Goal: Task Accomplishment & Management: Manage account settings

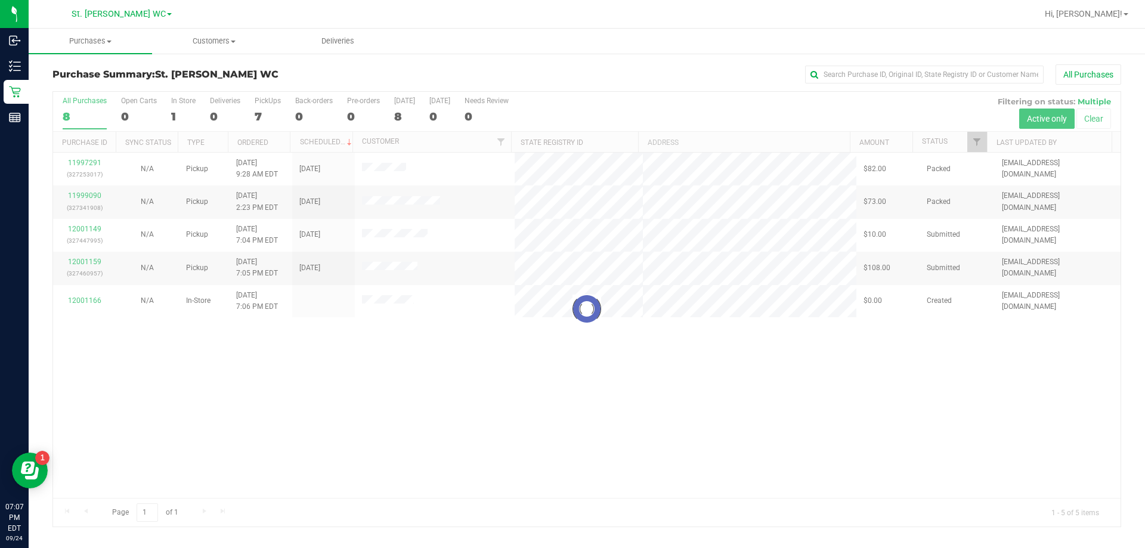
click at [456, 378] on div at bounding box center [587, 309] width 1068 height 435
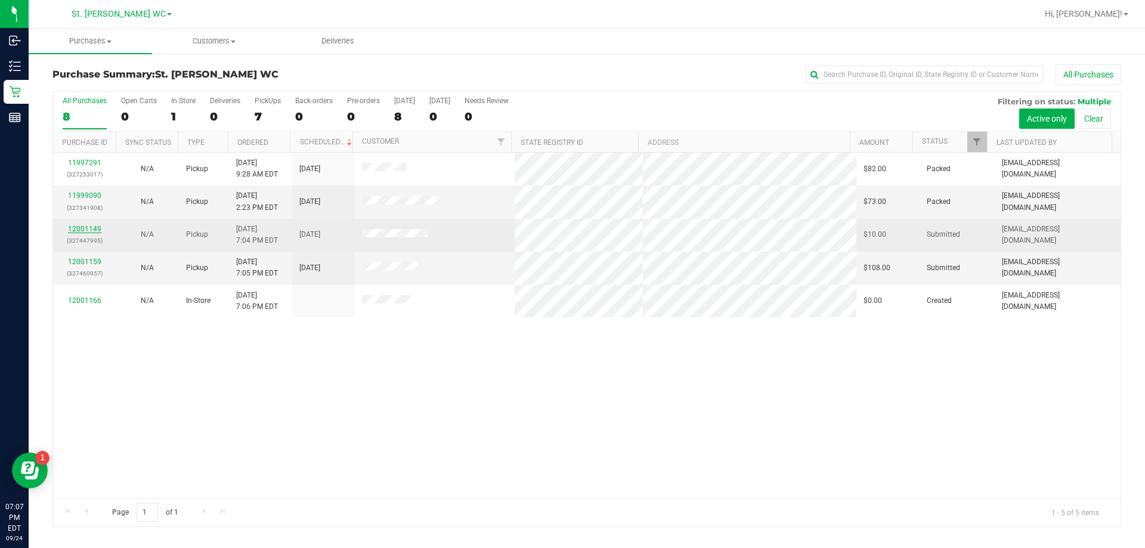
click at [72, 231] on link "12001149" at bounding box center [84, 229] width 33 height 8
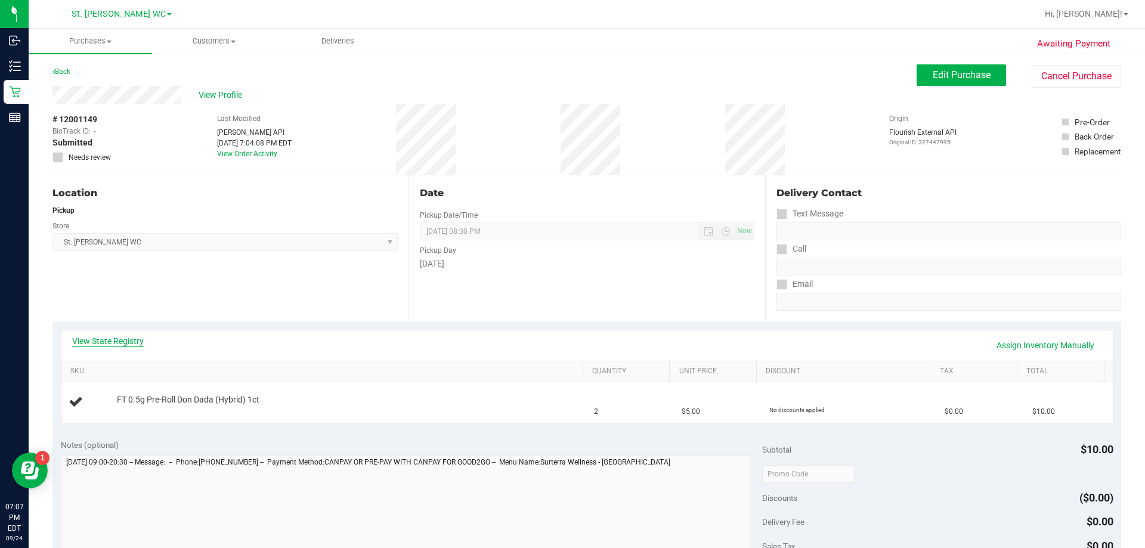
click at [143, 345] on link "View State Registry" at bounding box center [108, 341] width 72 height 12
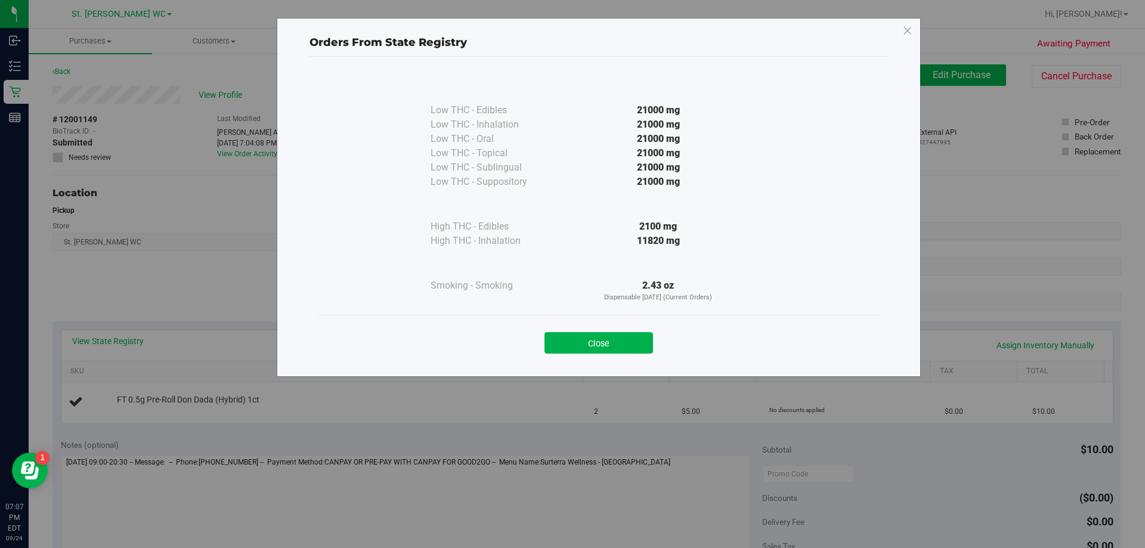
click at [577, 357] on div "Close" at bounding box center [599, 339] width 561 height 48
click at [542, 340] on div "Close" at bounding box center [599, 340] width 543 height 30
click at [543, 333] on div "Close" at bounding box center [599, 340] width 543 height 30
click at [552, 354] on div "Close" at bounding box center [599, 339] width 561 height 48
click at [550, 344] on button "Close" at bounding box center [599, 342] width 109 height 21
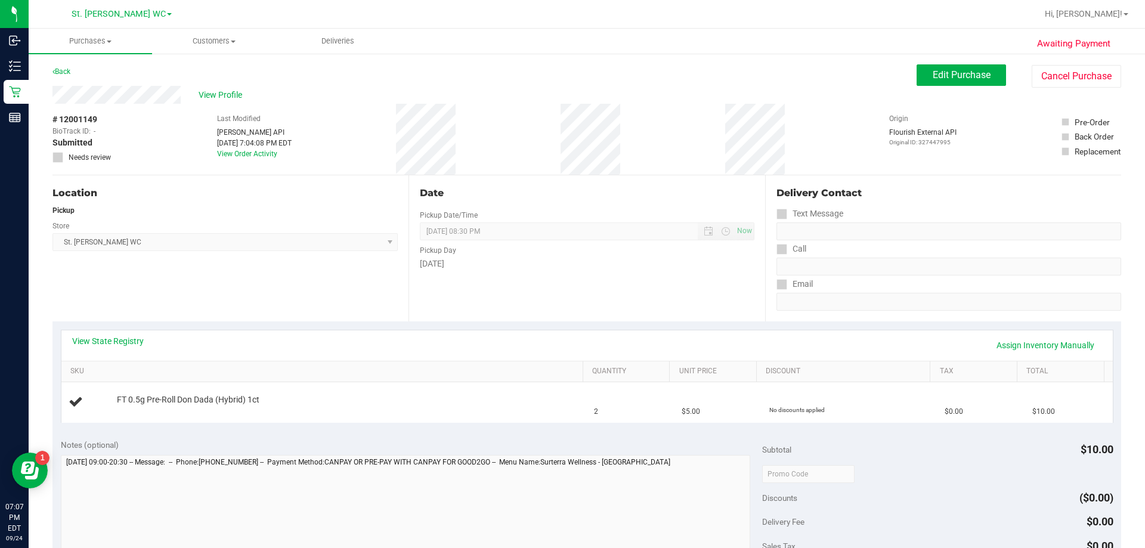
click at [429, 324] on div "View State Registry Assign Inventory Manually SKU Quantity Unit Price Discount …" at bounding box center [586, 376] width 1069 height 109
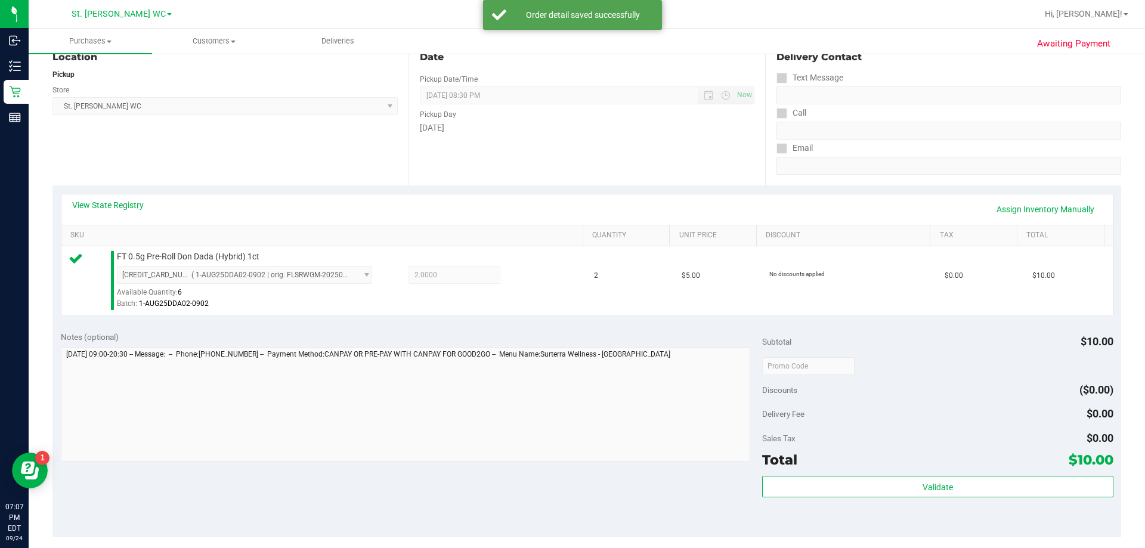
scroll to position [358, 0]
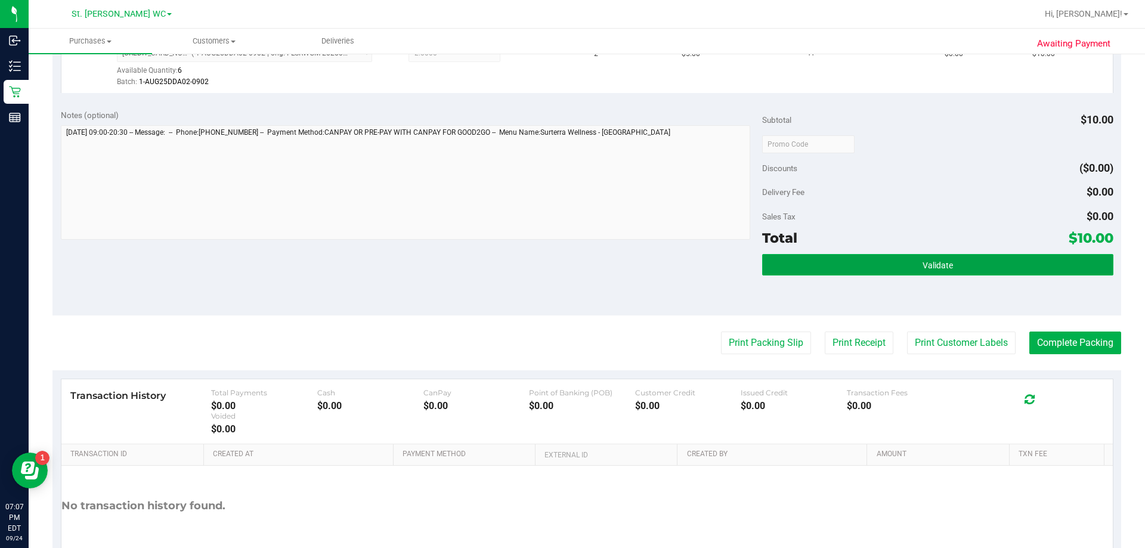
click at [577, 275] on button "Validate" at bounding box center [937, 264] width 351 height 21
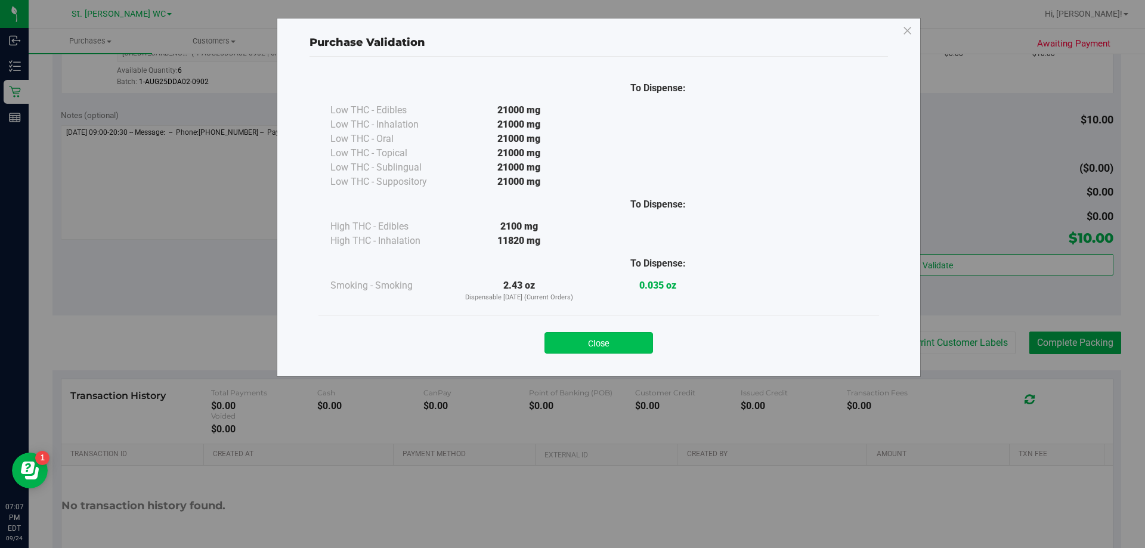
drag, startPoint x: 614, startPoint y: 329, endPoint x: 614, endPoint y: 336, distance: 7.2
click at [577, 333] on div "Close" at bounding box center [599, 340] width 543 height 30
drag, startPoint x: 617, startPoint y: 340, endPoint x: 820, endPoint y: 335, distance: 202.9
click at [577, 340] on button "Close" at bounding box center [599, 342] width 109 height 21
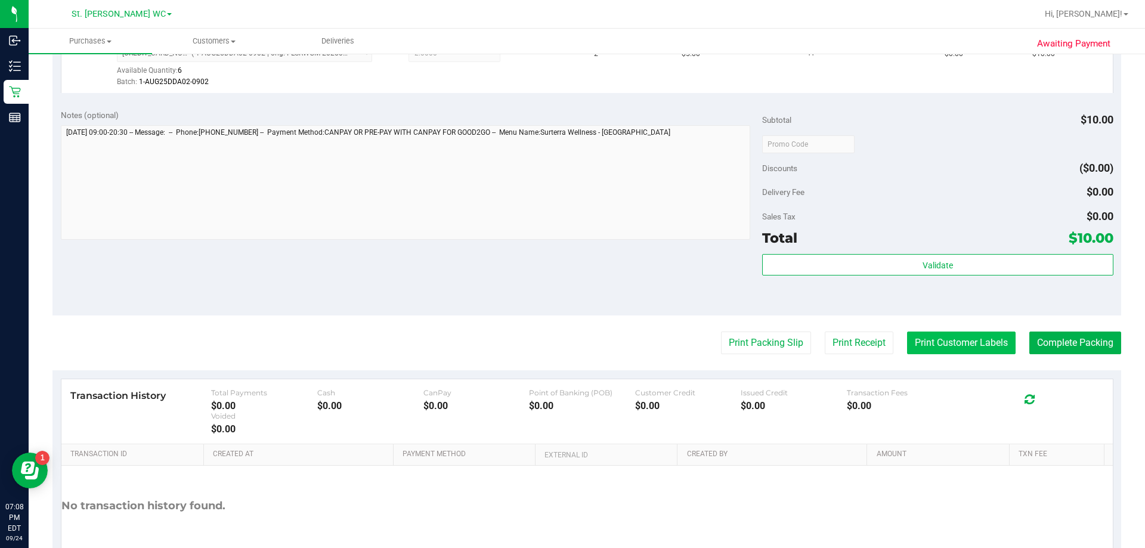
click at [577, 341] on button "Print Customer Labels" at bounding box center [961, 343] width 109 height 23
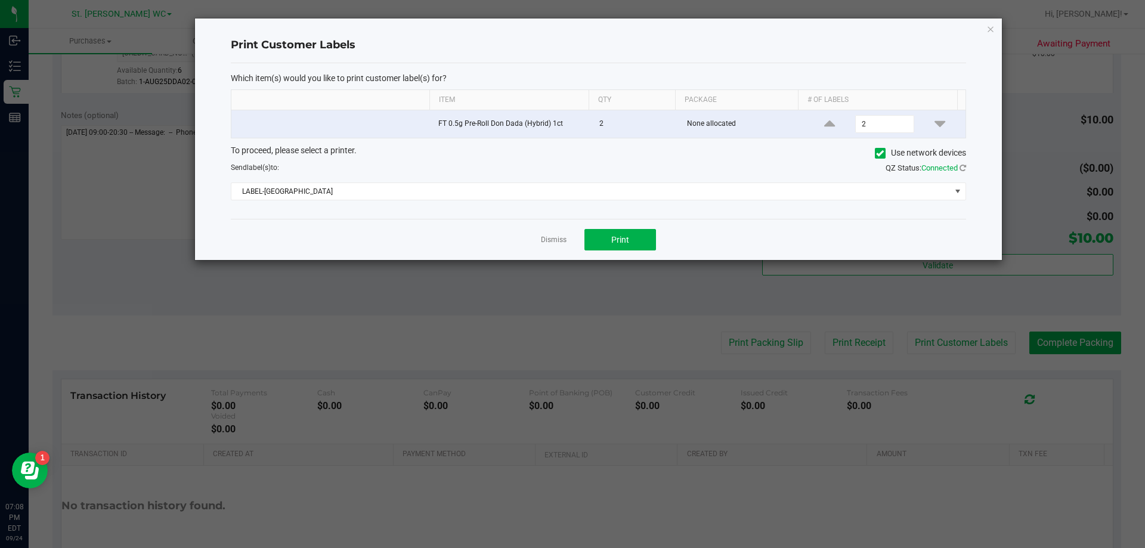
click at [577, 237] on div "Print" at bounding box center [621, 239] width 72 height 21
click at [577, 240] on button "Print" at bounding box center [621, 239] width 72 height 21
click at [577, 26] on icon "button" at bounding box center [991, 28] width 8 height 14
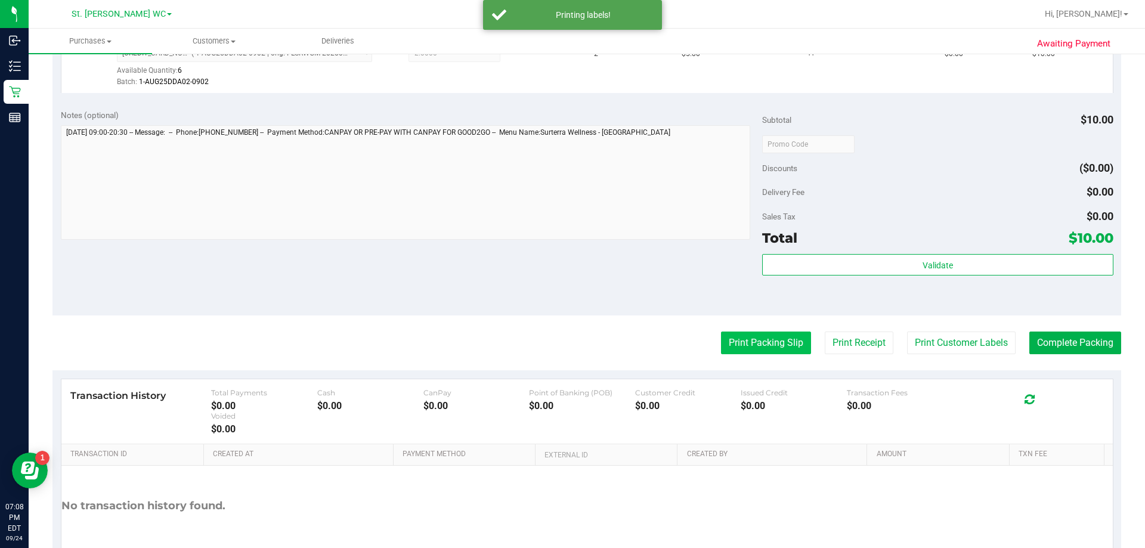
click at [577, 341] on button "Print Packing Slip" at bounding box center [766, 343] width 90 height 23
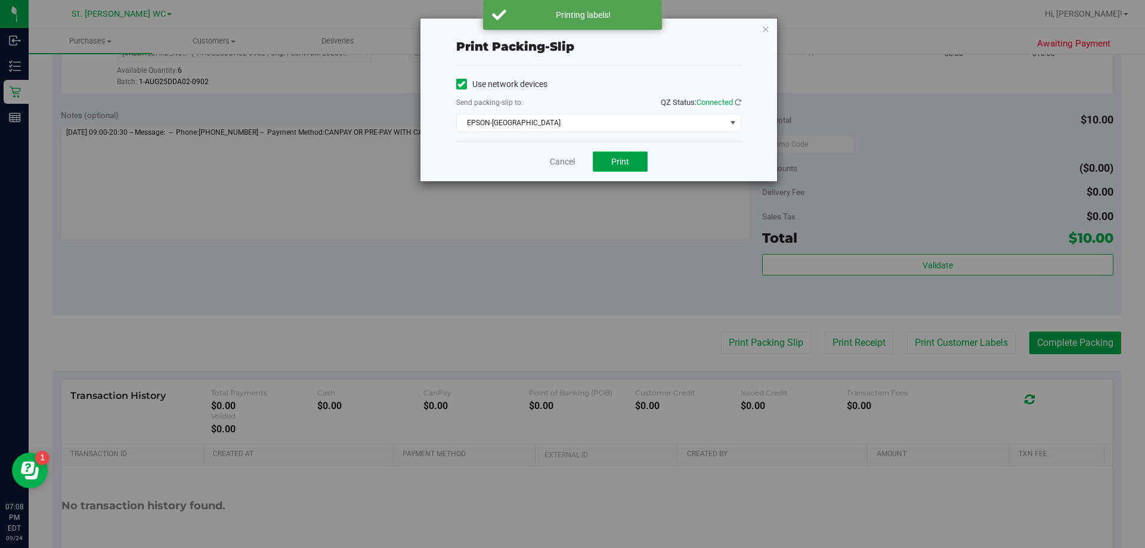
click at [577, 171] on button "Print" at bounding box center [620, 162] width 55 height 20
click at [577, 28] on icon "button" at bounding box center [766, 28] width 8 height 14
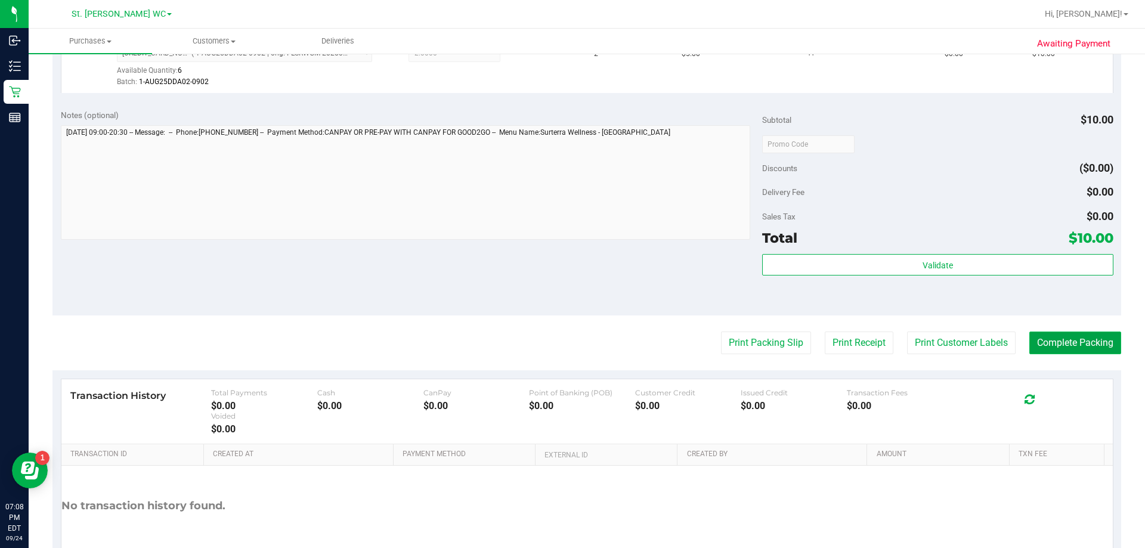
click at [577, 333] on button "Complete Packing" at bounding box center [1076, 343] width 92 height 23
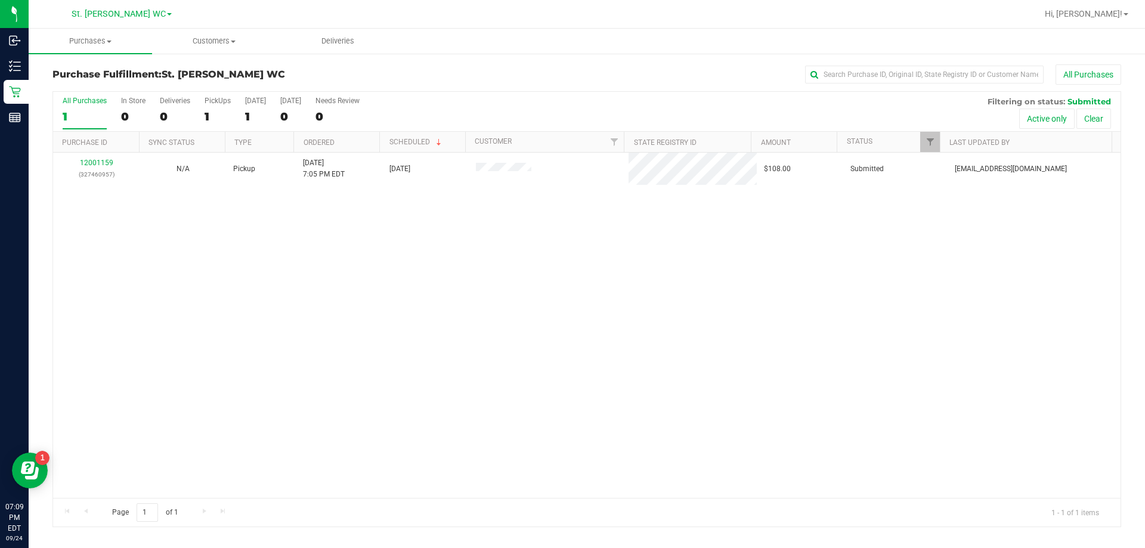
click at [577, 373] on div "12001159 (327460957) N/A Pickup [DATE] 7:05 PM EDT 9/24/2025 $108.00 Submitted …" at bounding box center [587, 325] width 1068 height 345
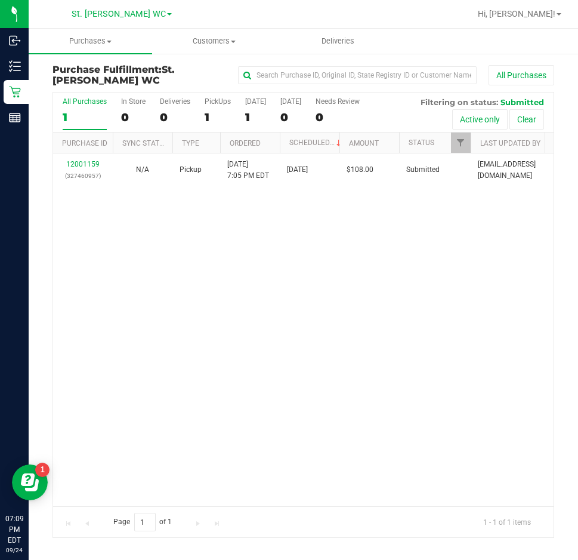
click at [352, 218] on div "12001159 (327460957) N/A Pickup [DATE] 7:05 PM EDT 9/24/2025 $108.00 Submitted …" at bounding box center [303, 329] width 501 height 353
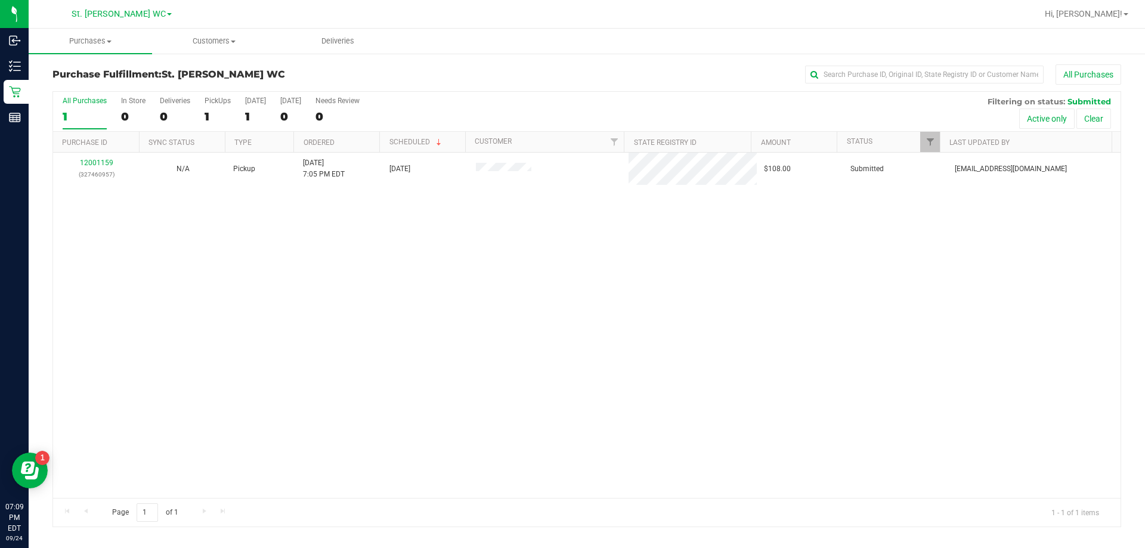
drag, startPoint x: 552, startPoint y: 298, endPoint x: 870, endPoint y: 87, distance: 381.2
click at [568, 289] on div "12001159 (327460957) N/A Pickup [DATE] 7:05 PM EDT 9/24/2025 $108.00 Submitted …" at bounding box center [587, 325] width 1068 height 345
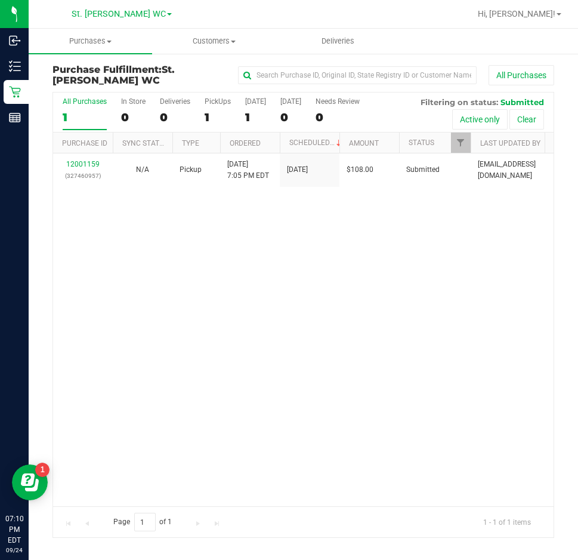
click at [427, 300] on div "12001159 (327460957) N/A Pickup [DATE] 7:05 PM EDT 9/24/2025 $108.00 Submitted …" at bounding box center [303, 329] width 501 height 353
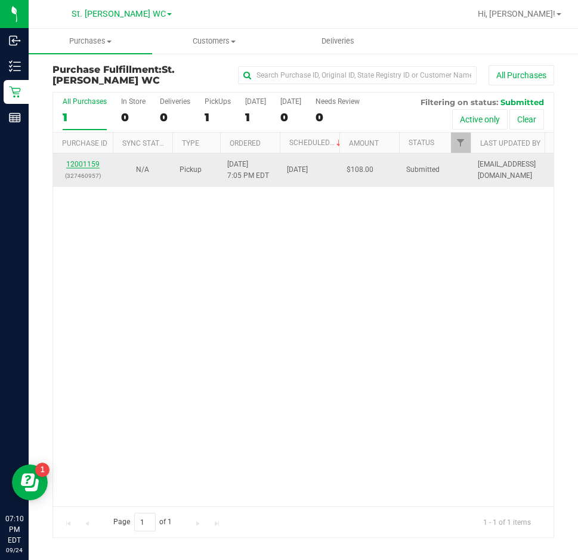
click at [70, 165] on link "12001159" at bounding box center [82, 164] width 33 height 8
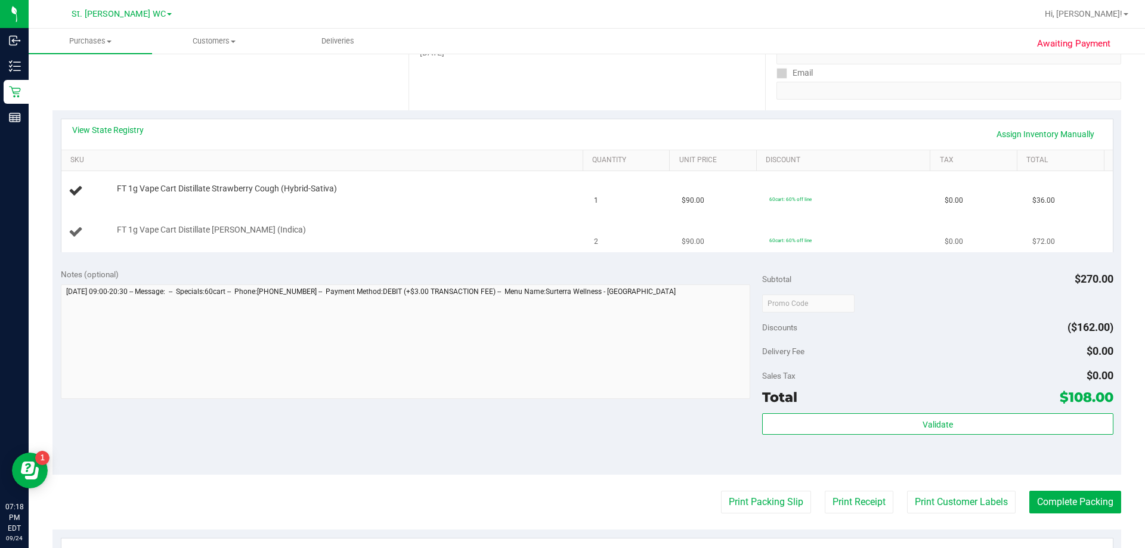
scroll to position [239, 0]
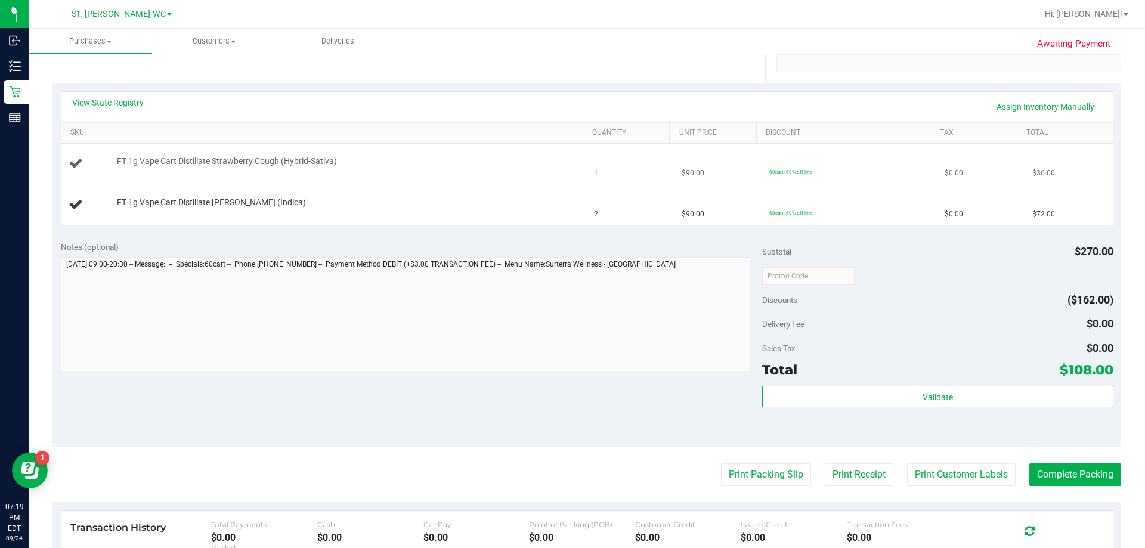
click at [489, 166] on div "FT 1g Vape Cart Distillate Strawberry Cough (Hybrid-Sativa)" at bounding box center [344, 162] width 467 height 12
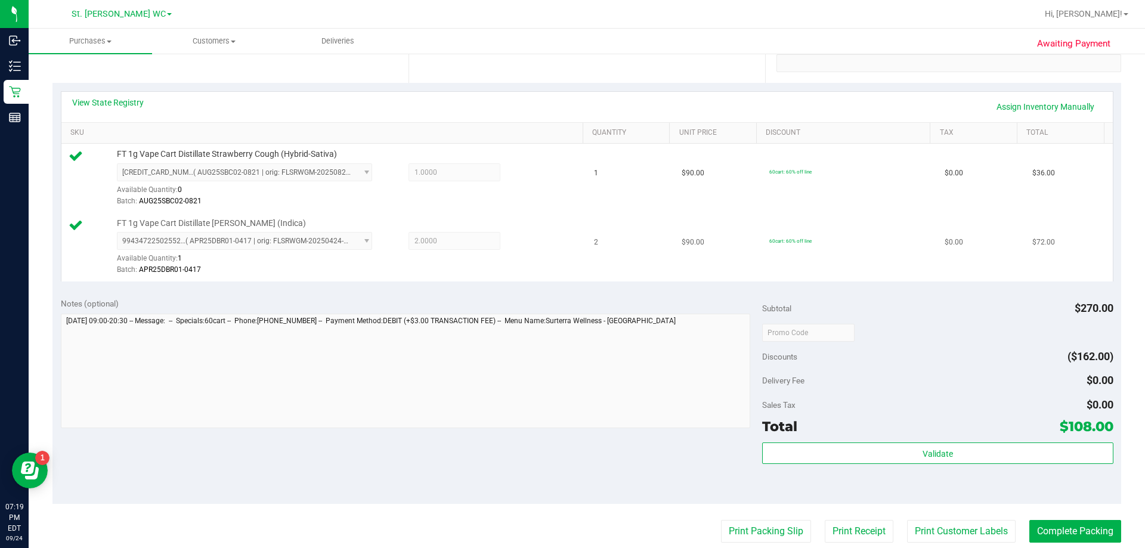
scroll to position [496, 0]
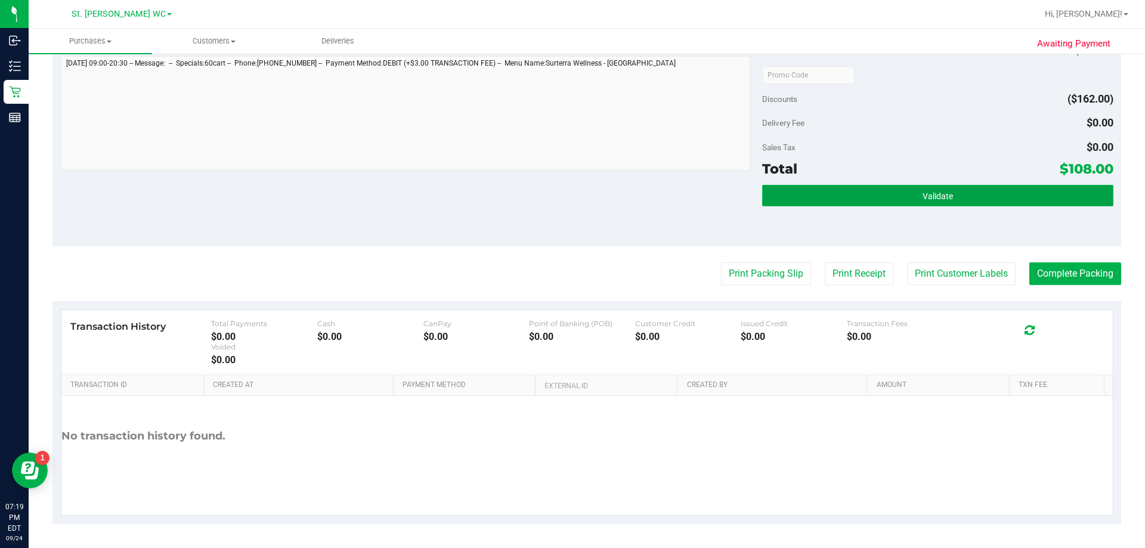
click at [577, 202] on button "Validate" at bounding box center [937, 195] width 351 height 21
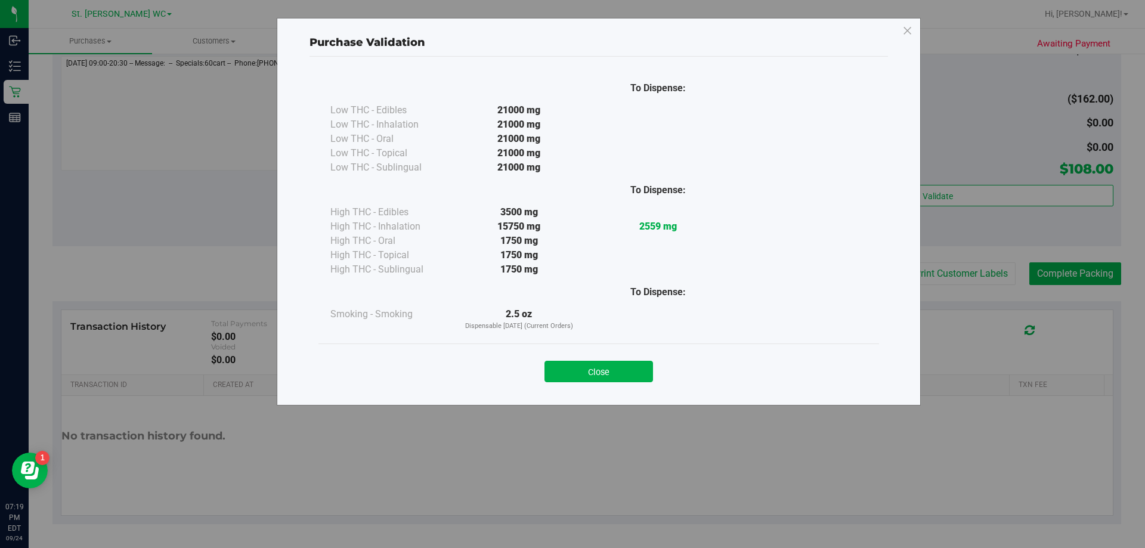
click at [577, 388] on div "Close" at bounding box center [599, 368] width 561 height 48
click at [577, 367] on button "Close" at bounding box center [599, 371] width 109 height 21
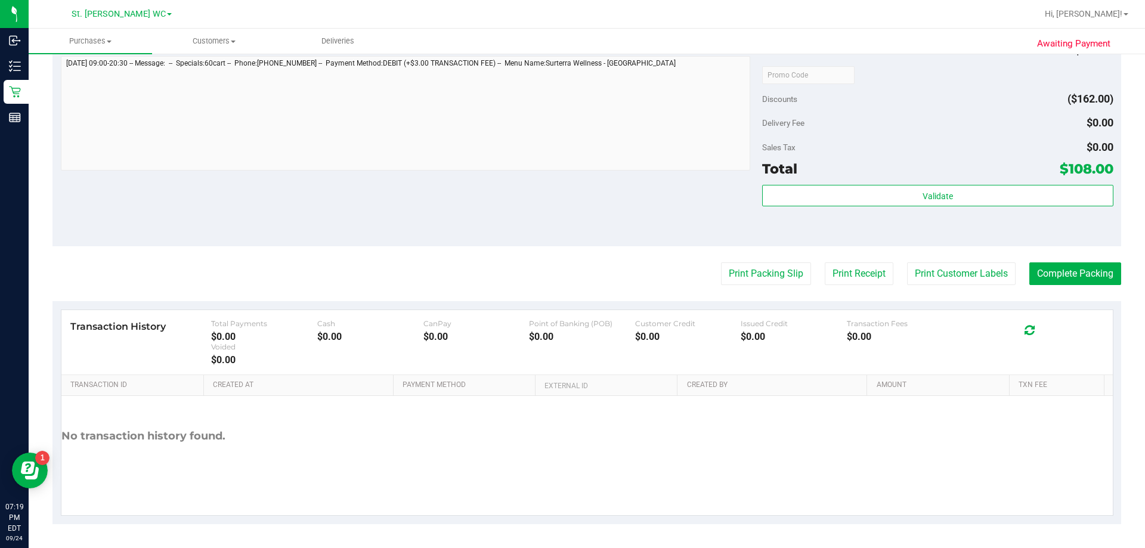
click at [577, 259] on purchase-details "Back Edit Purchase Cancel Purchase View Profile # 12001159 BioTrack ID: - Submi…" at bounding box center [586, 46] width 1069 height 956
click at [577, 268] on button "Print Customer Labels" at bounding box center [961, 273] width 109 height 23
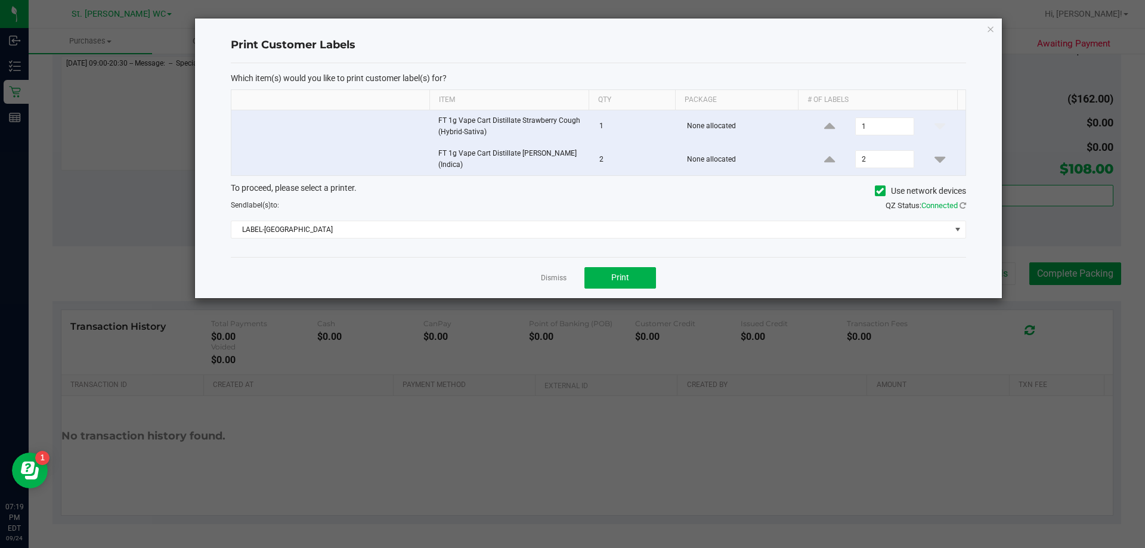
click at [577, 265] on div "Dismiss Print" at bounding box center [599, 277] width 736 height 41
click at [577, 276] on span "Print" at bounding box center [620, 278] width 18 height 10
click at [577, 30] on icon "button" at bounding box center [991, 28] width 8 height 14
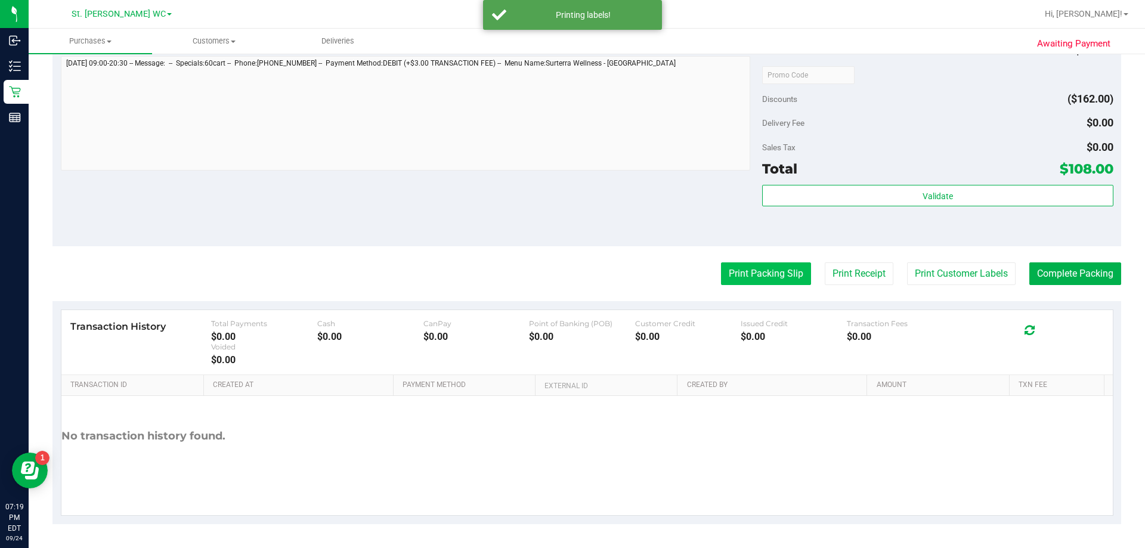
click at [577, 279] on button "Print Packing Slip" at bounding box center [766, 273] width 90 height 23
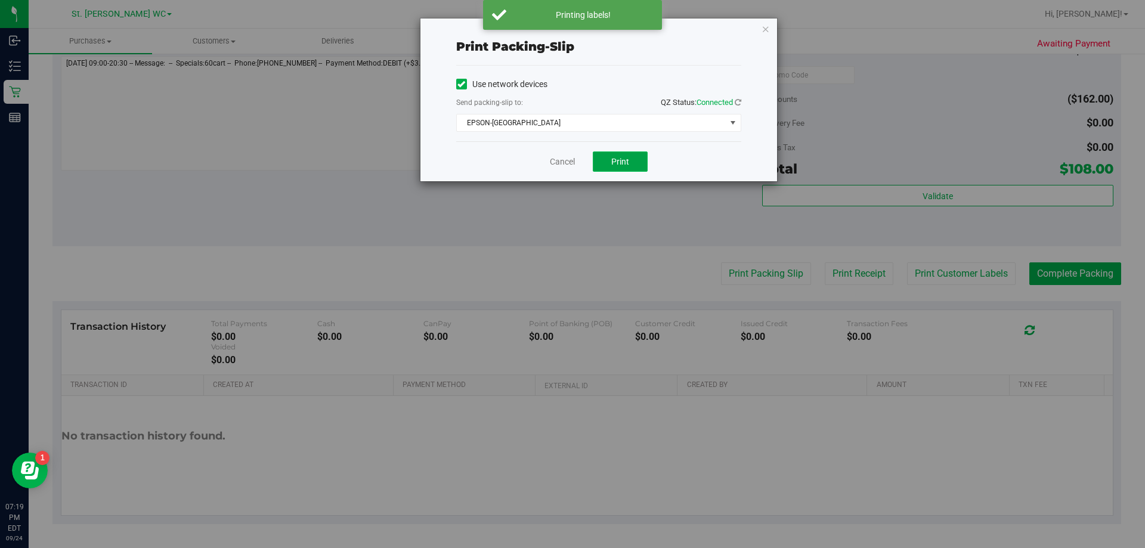
click at [577, 166] on span "Print" at bounding box center [620, 162] width 18 height 10
click at [577, 25] on icon "button" at bounding box center [766, 28] width 8 height 14
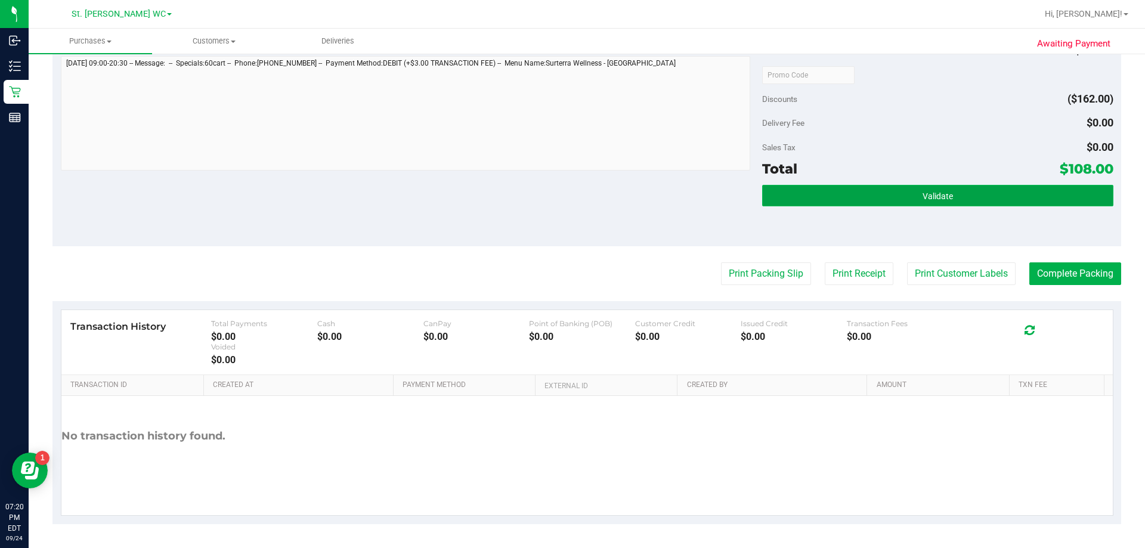
click at [577, 188] on button "Validate" at bounding box center [937, 195] width 351 height 21
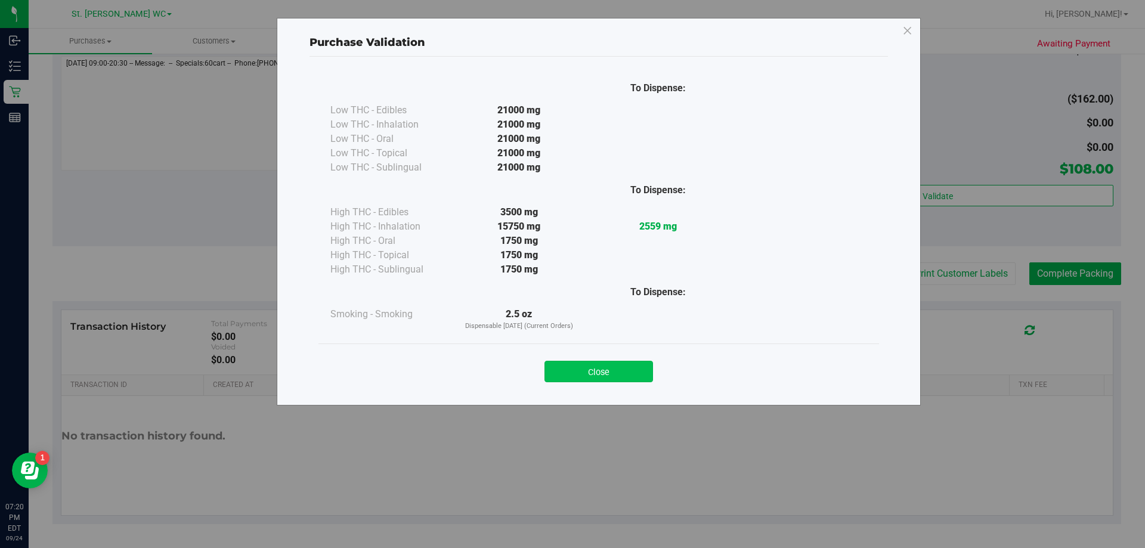
click at [577, 378] on button "Close" at bounding box center [599, 371] width 109 height 21
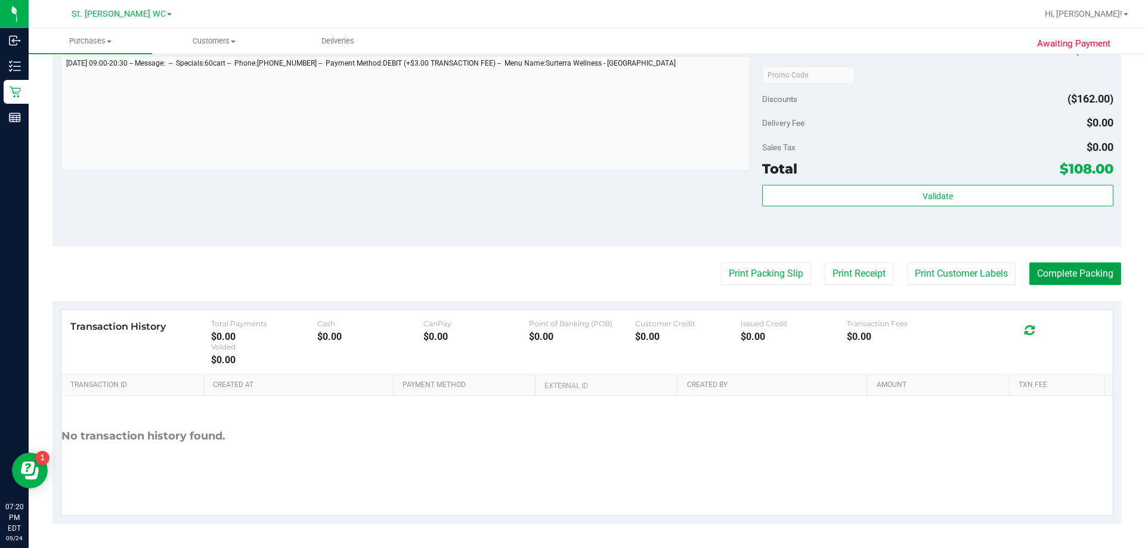
click at [577, 271] on button "Complete Packing" at bounding box center [1076, 273] width 92 height 23
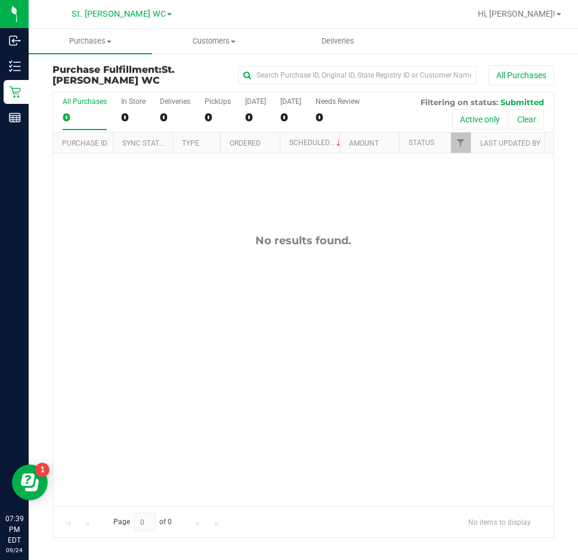
click at [385, 357] on div "No results found." at bounding box center [303, 369] width 501 height 433
